Goal: Book appointment/travel/reservation

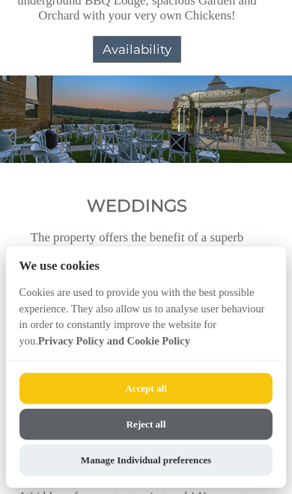
scroll to position [922, 0]
click at [224, 427] on button "Reject all" at bounding box center [146, 424] width 254 height 31
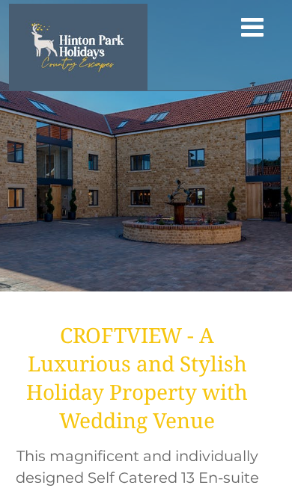
click at [251, 31] on icon at bounding box center [252, 31] width 26 height 29
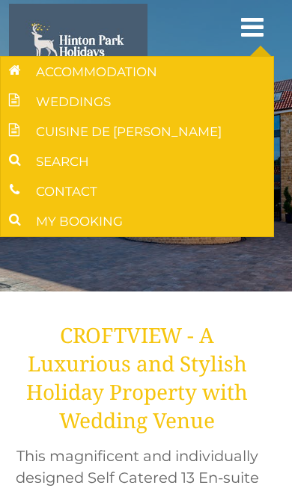
click at [147, 73] on link "Accommodation" at bounding box center [137, 72] width 272 height 30
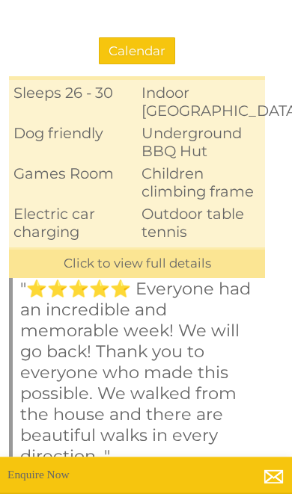
scroll to position [1558, 0]
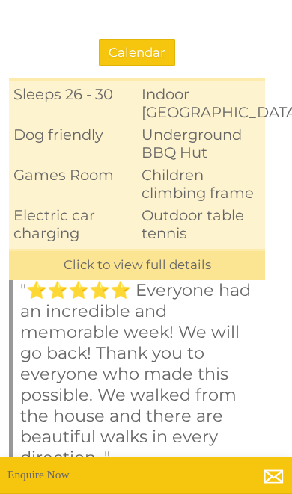
click at [219, 249] on link "Click to view full details" at bounding box center [137, 264] width 256 height 31
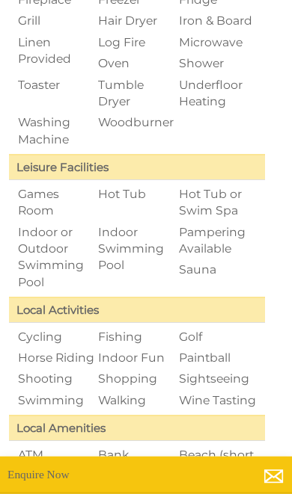
scroll to position [2878, 0]
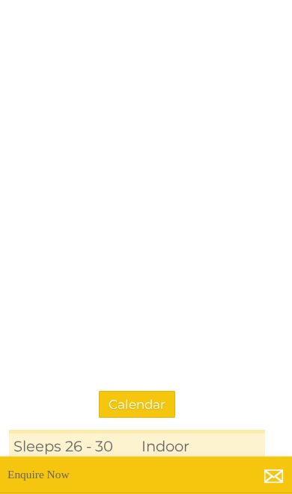
click at [156, 391] on link "Calendar" at bounding box center [137, 404] width 76 height 27
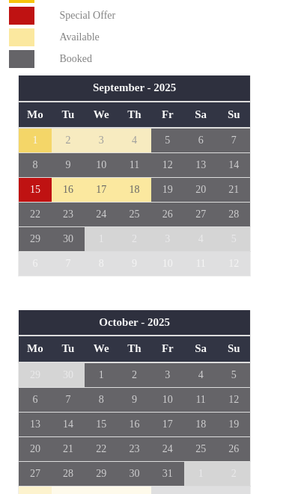
click at [204, 437] on td "25" at bounding box center [200, 449] width 33 height 25
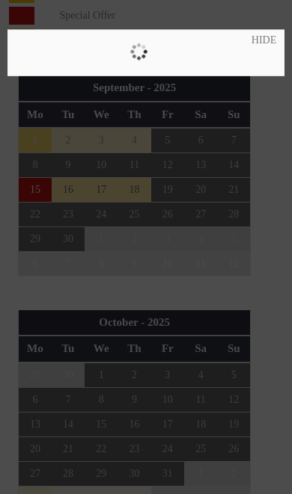
scroll to position [796, 0]
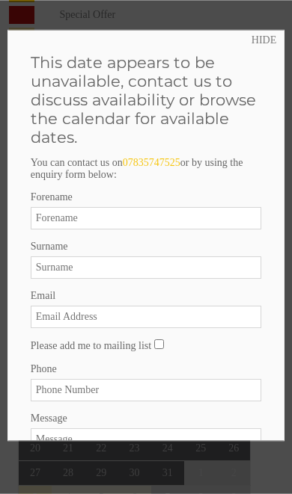
click at [251, 45] on link "HIDE" at bounding box center [263, 40] width 25 height 12
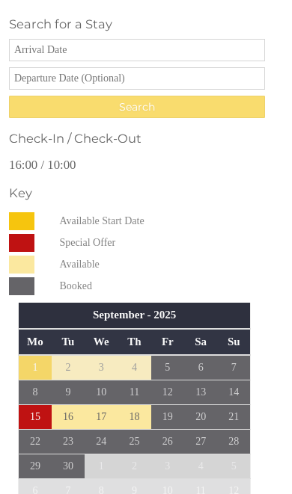
click at [36, 405] on td "15" at bounding box center [35, 417] width 33 height 25
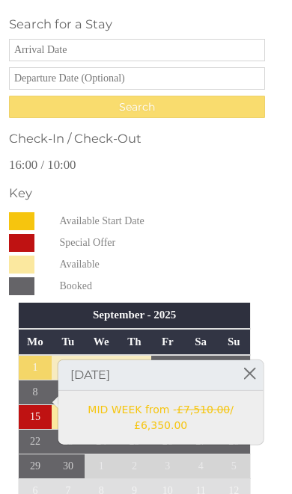
scroll to position [568, 0]
click at [250, 380] on link at bounding box center [249, 374] width 26 height 26
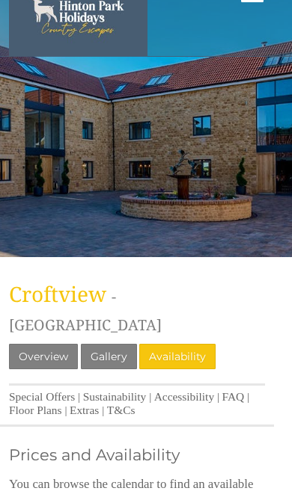
scroll to position [0, 0]
